Goal: Information Seeking & Learning: Learn about a topic

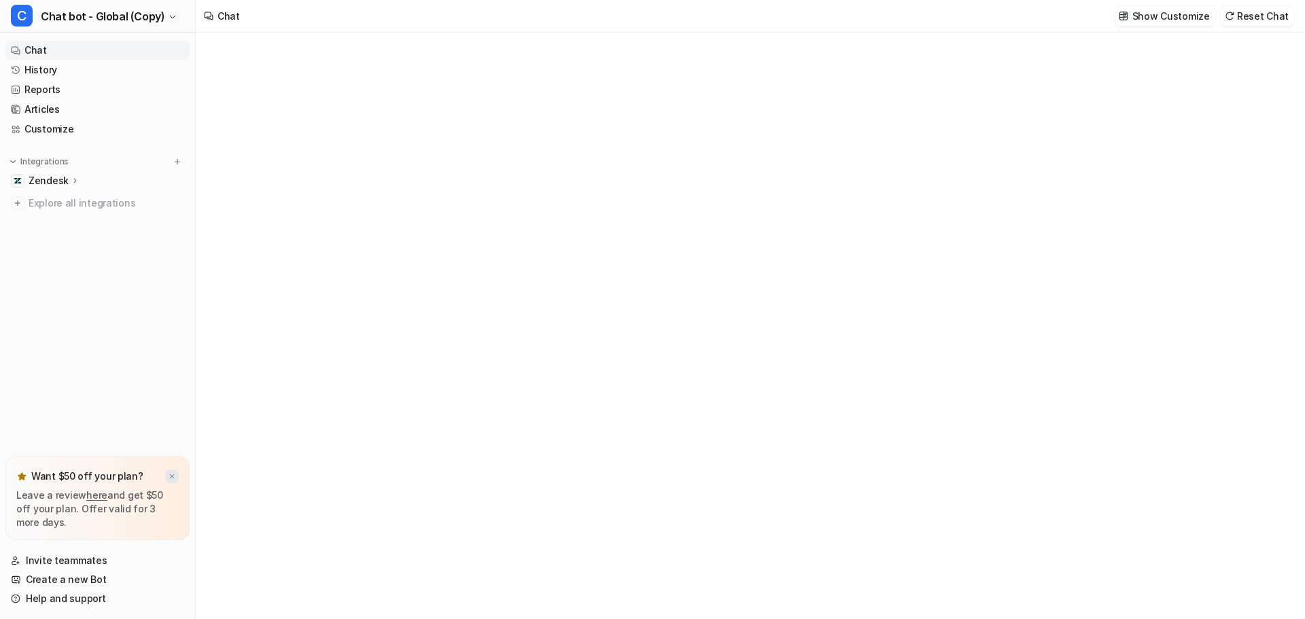
click at [165, 483] on div at bounding box center [172, 477] width 14 height 14
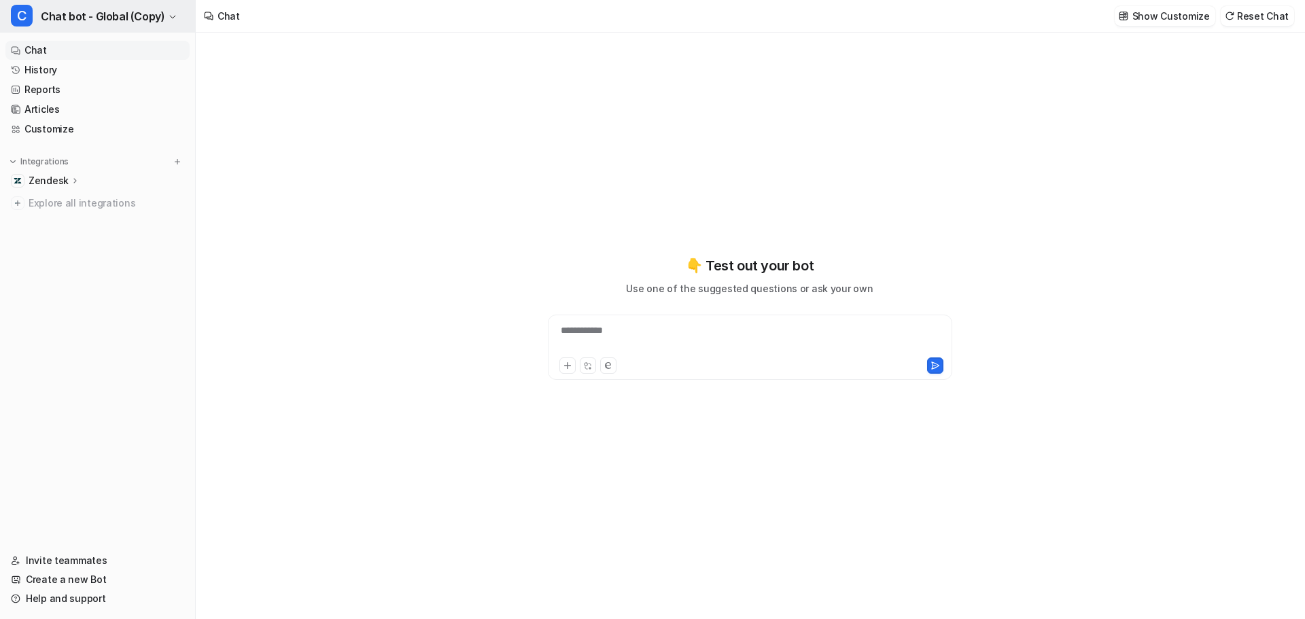
type textarea "**********"
click at [95, 11] on span "Chat bot - Global (Copy)" at bounding box center [103, 16] width 124 height 19
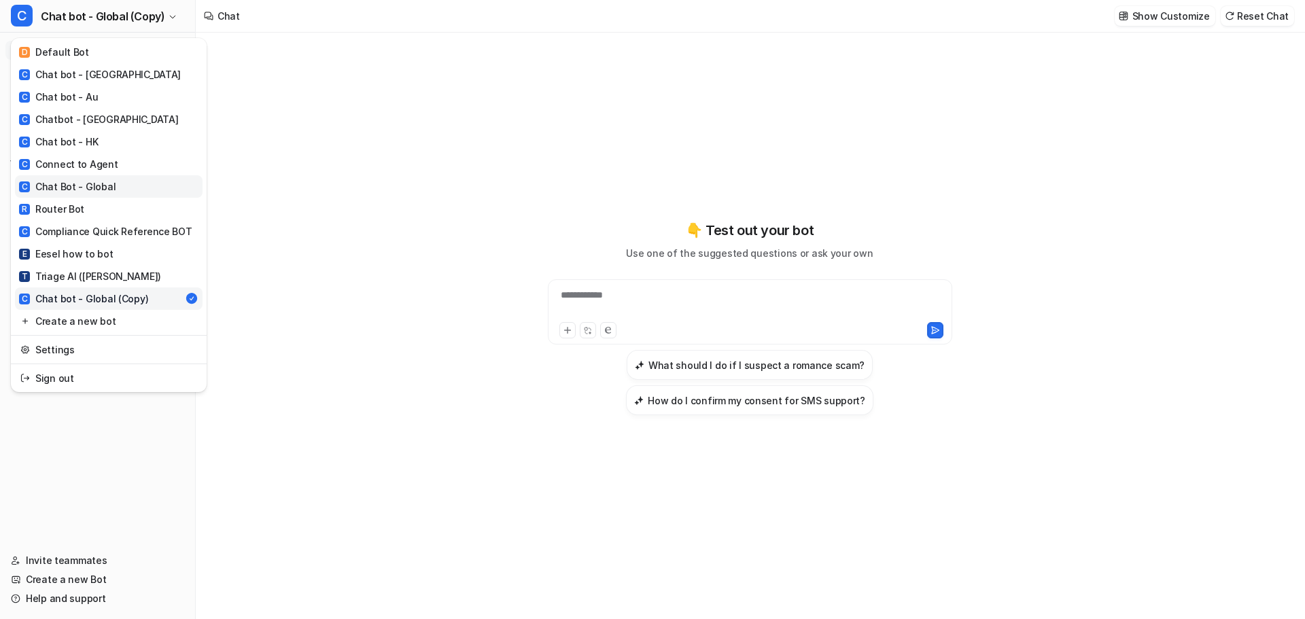
click at [103, 175] on link "C Chat Bot - Global" at bounding box center [109, 186] width 188 height 22
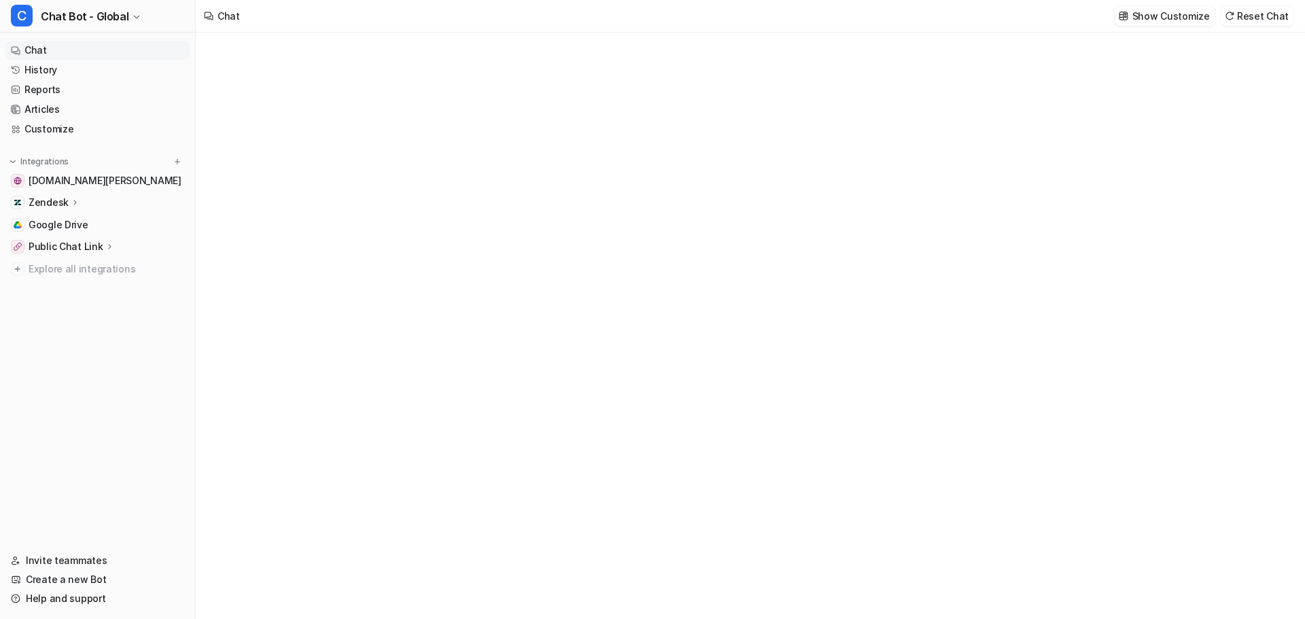
type textarea "**********"
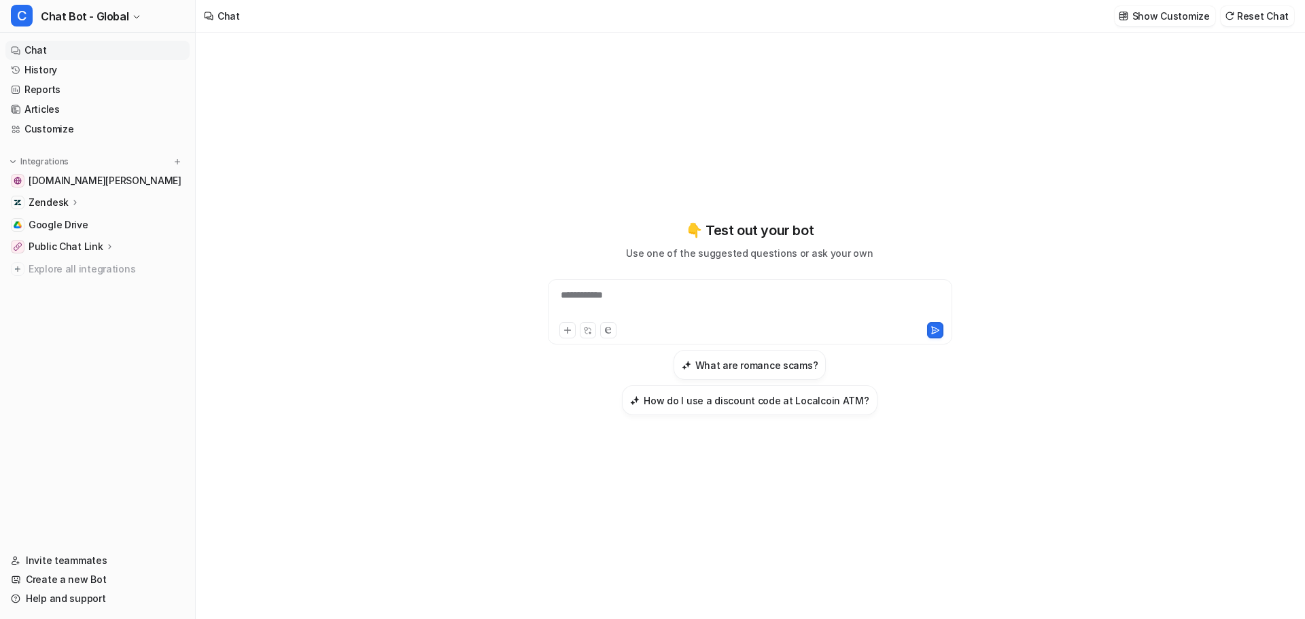
click at [61, 327] on nav "Chat History Reports Articles Customize Integrations [DOMAIN_NAME][PERSON_NAME]…" at bounding box center [97, 287] width 195 height 505
click at [1196, 14] on p "Show Customize" at bounding box center [1172, 16] width 78 height 14
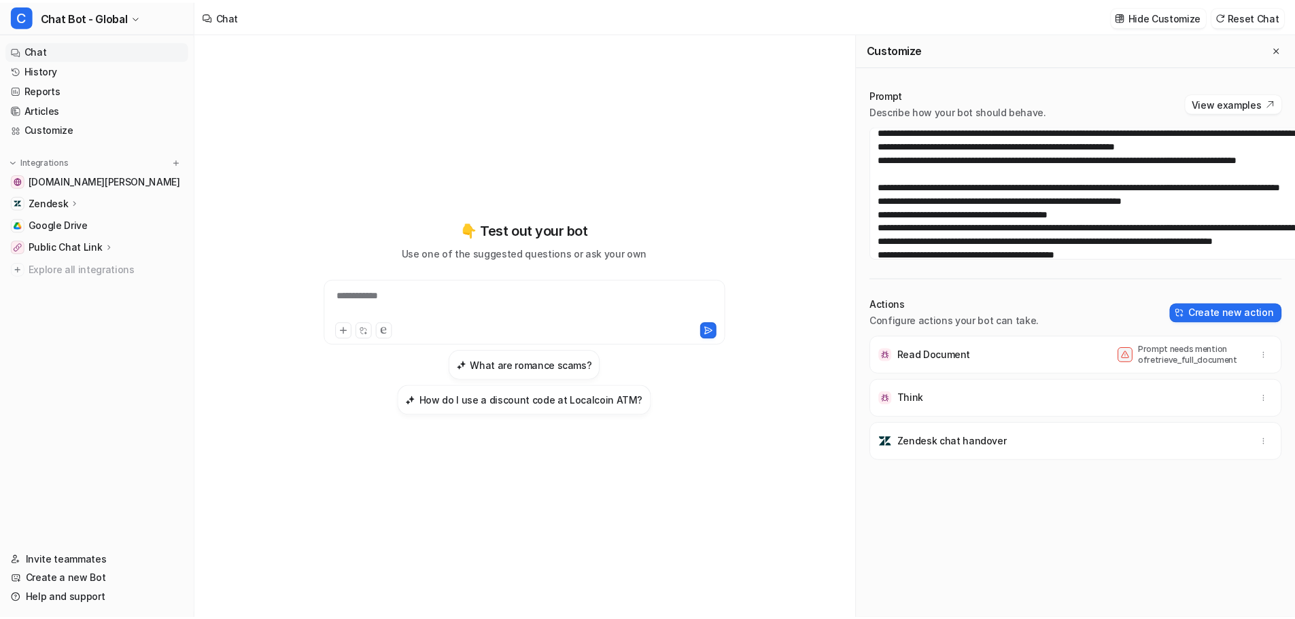
scroll to position [204, 0]
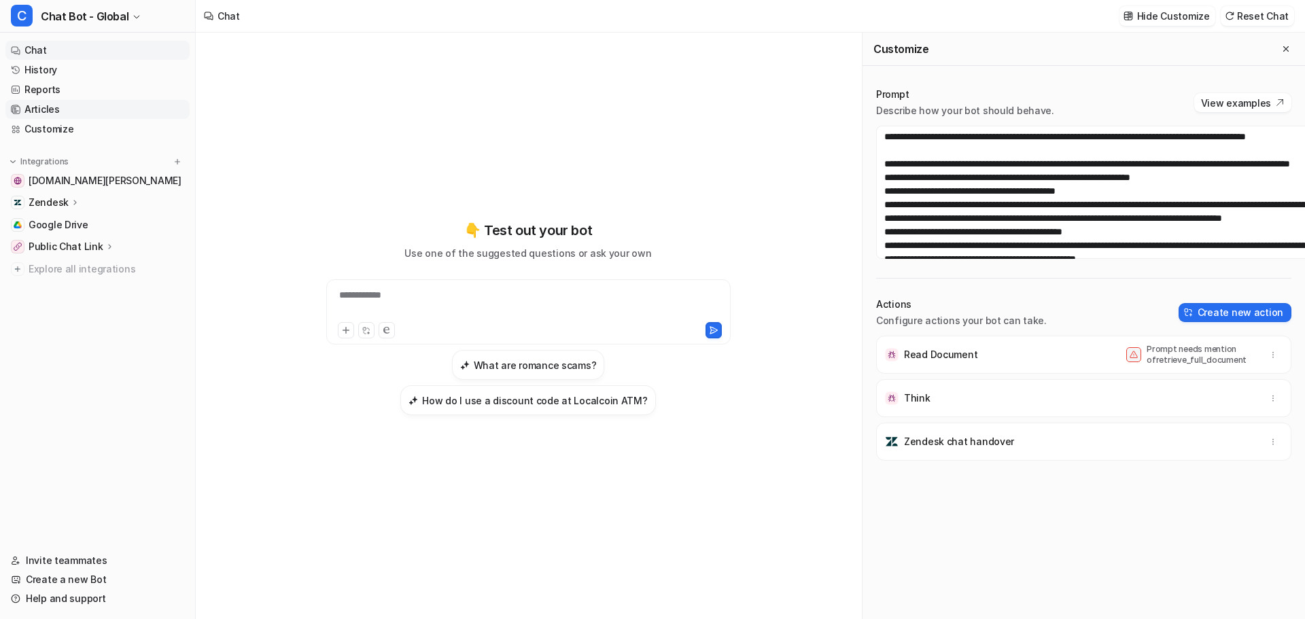
click at [55, 100] on link "Articles" at bounding box center [97, 109] width 184 height 19
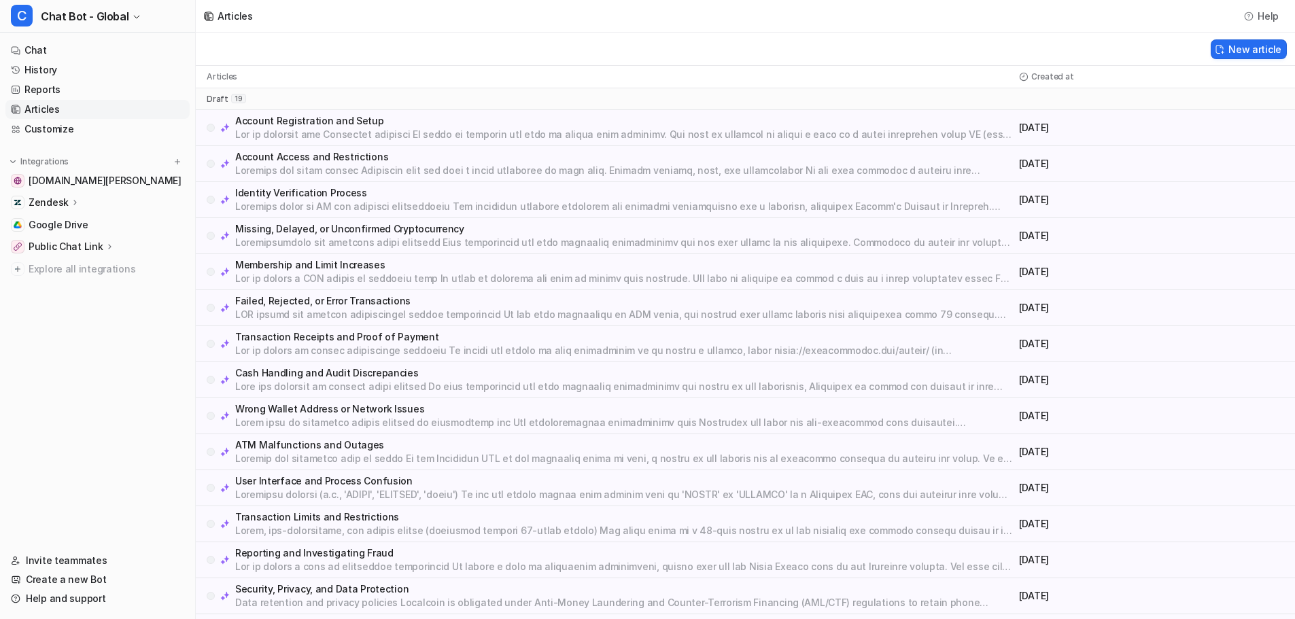
click at [284, 294] on p "Failed, Rejected, or Error Transactions" at bounding box center [624, 301] width 779 height 14
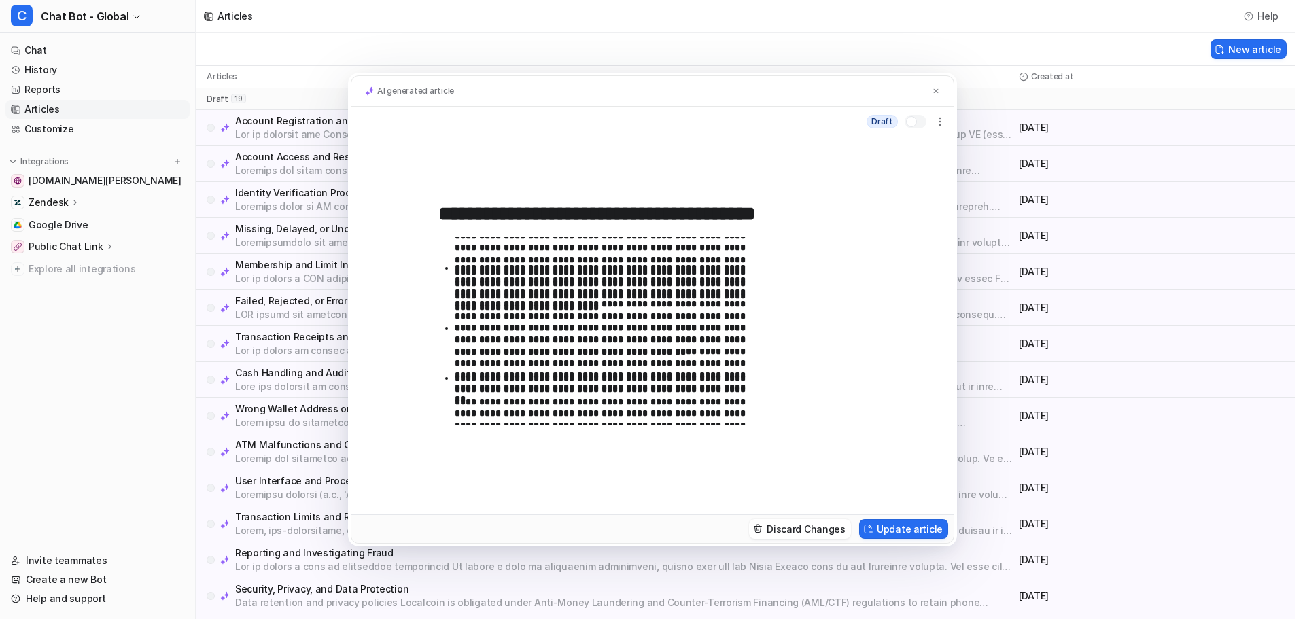
scroll to position [804, 0]
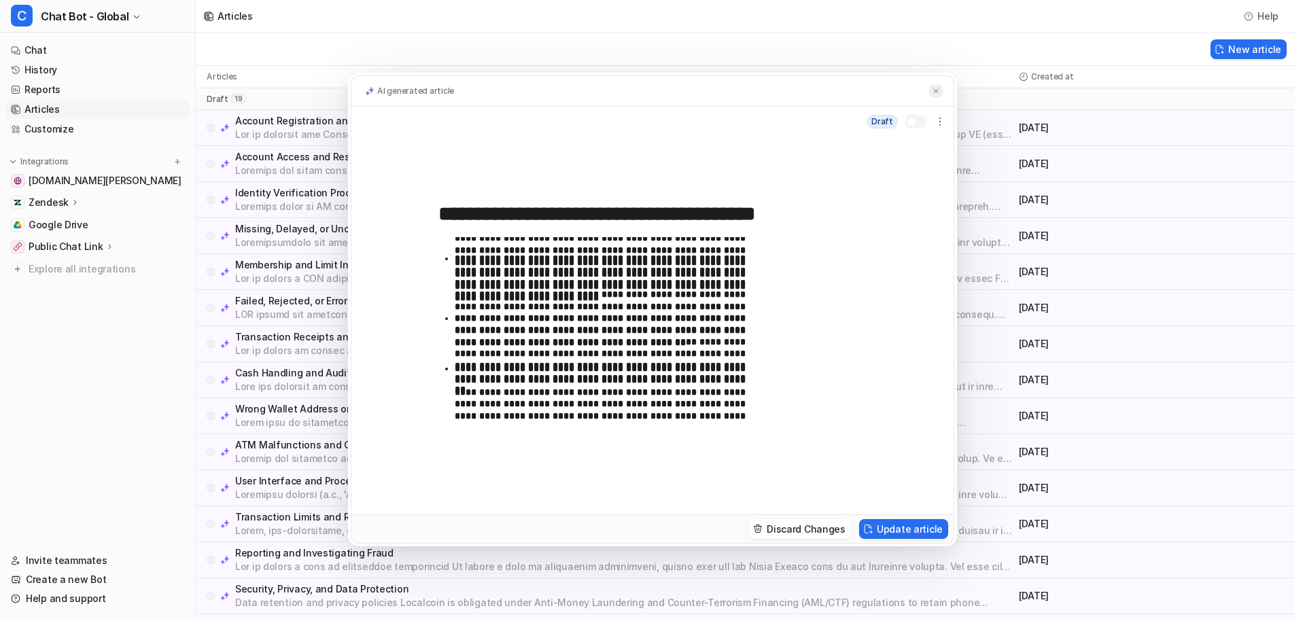
click at [932, 96] on img at bounding box center [936, 91] width 8 height 9
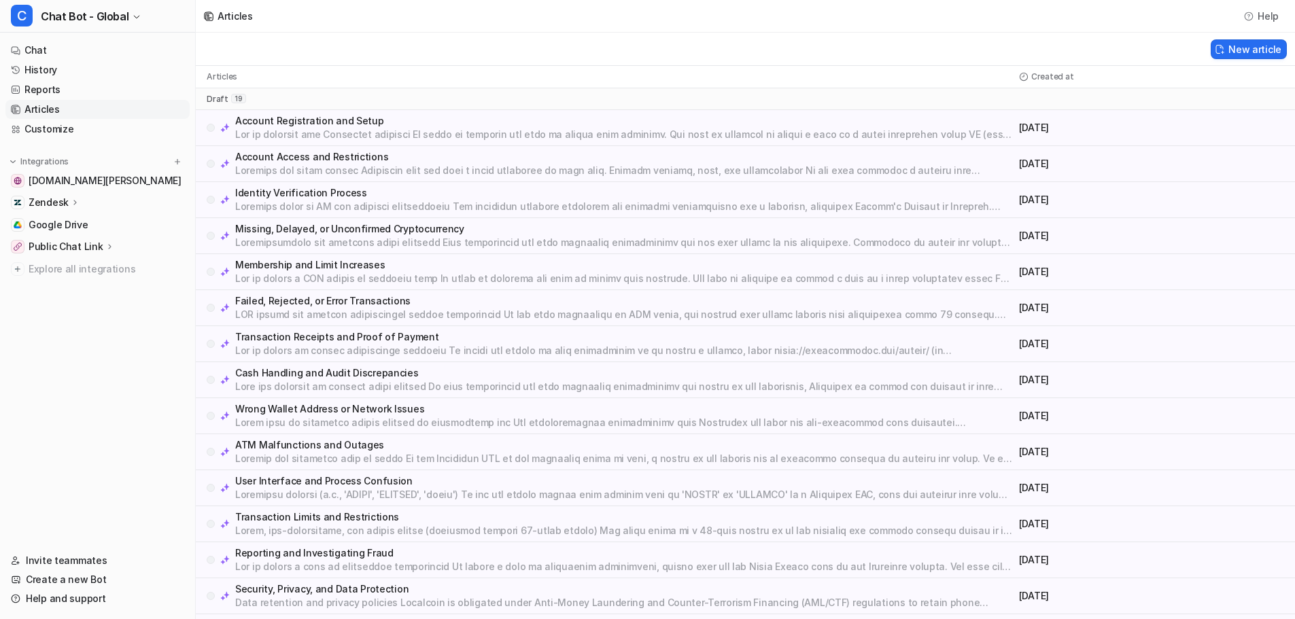
click at [86, 273] on nav "Chat History Reports Articles Customize Integrations [DOMAIN_NAME][PERSON_NAME]…" at bounding box center [97, 287] width 195 height 505
click at [349, 33] on div "New article" at bounding box center [745, 49] width 1099 height 33
click at [303, 33] on div "New article" at bounding box center [745, 49] width 1099 height 33
click at [57, 12] on span "Chat Bot - Global" at bounding box center [85, 16] width 88 height 19
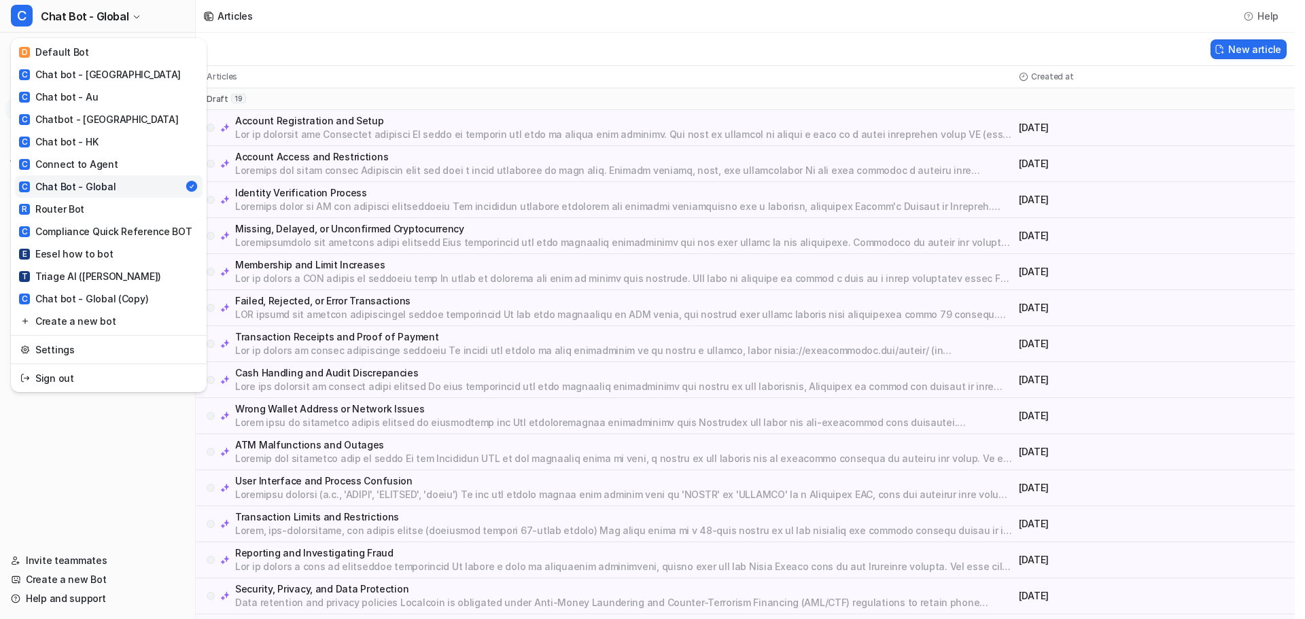
click at [359, 14] on div "C Chat Bot - Global D Default Bot C Chat bot - [GEOGRAPHIC_DATA] C Chat bot - A…" at bounding box center [647, 309] width 1295 height 619
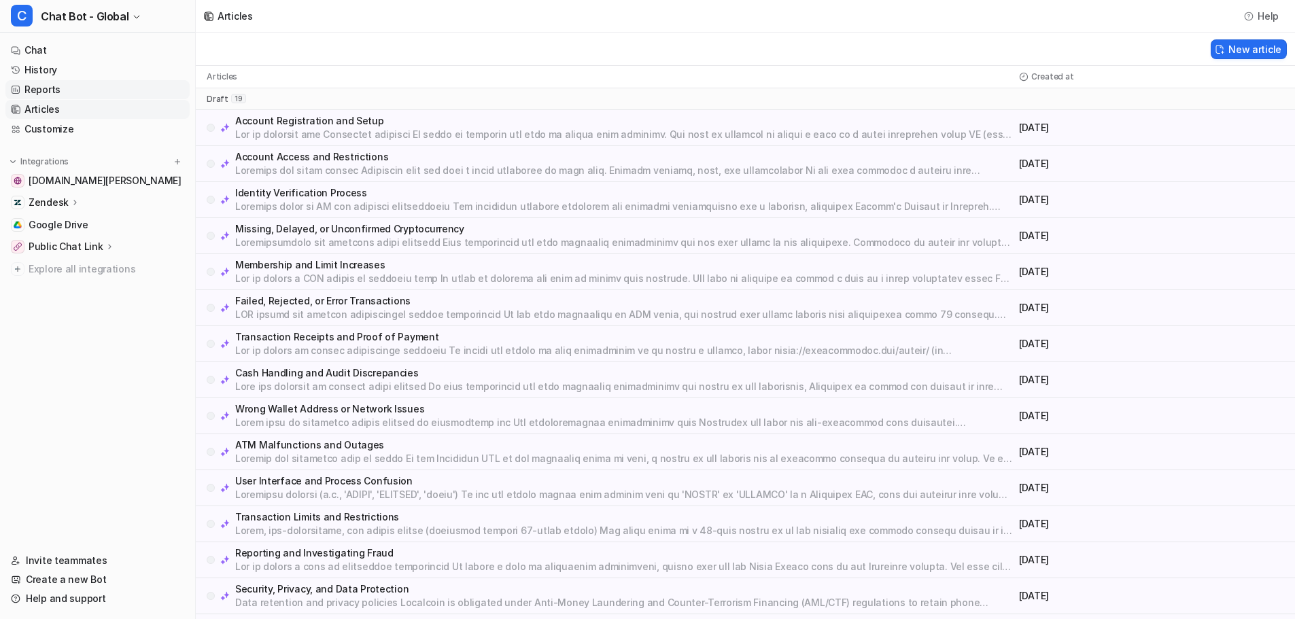
click at [72, 80] on link "Reports" at bounding box center [97, 89] width 184 height 19
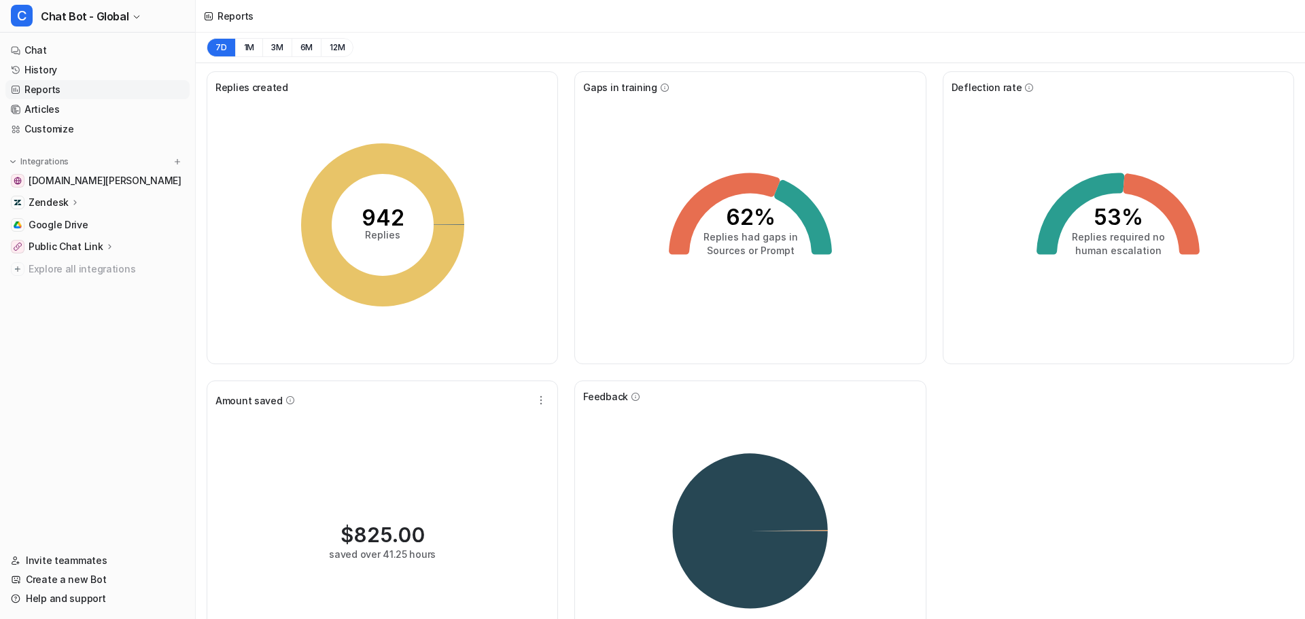
click at [1071, 320] on div "Replies created 942 Replies Gaps in training 62% Replies had gaps in Sources or…" at bounding box center [751, 376] width 1110 height 626
click at [999, 356] on div "Replies created 942 Replies Gaps in training 62% Replies had gaps in Sources or…" at bounding box center [751, 376] width 1110 height 626
click at [522, 20] on div "Reports" at bounding box center [751, 16] width 1110 height 33
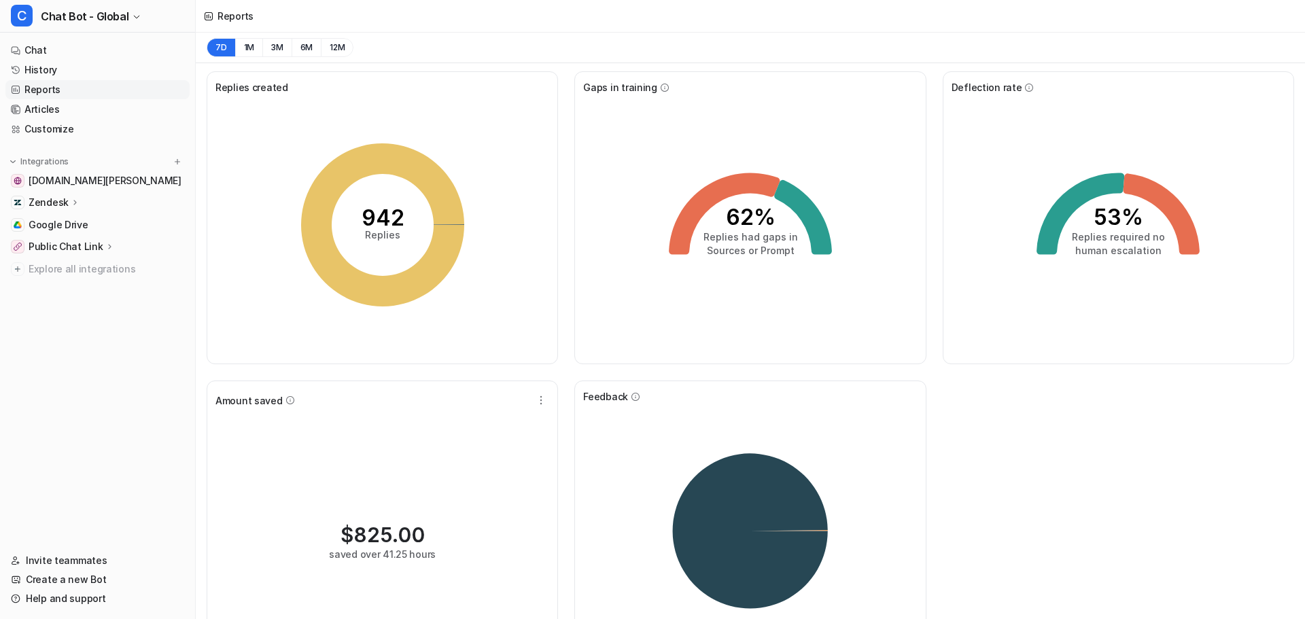
click at [520, 11] on div "Reports" at bounding box center [751, 16] width 1110 height 33
click at [239, 12] on div "Reports" at bounding box center [751, 16] width 1110 height 33
